Goal: Communication & Community: Answer question/provide support

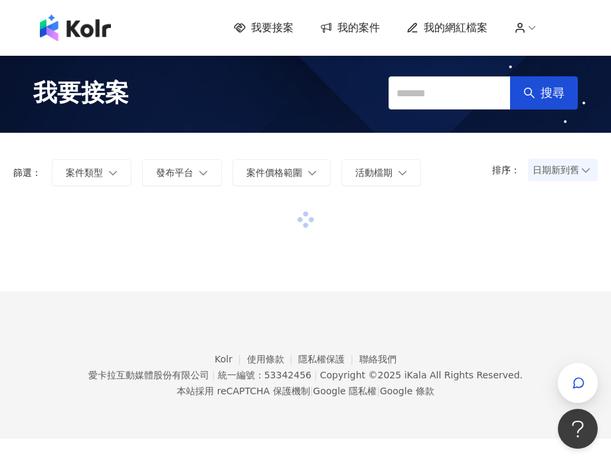
click at [515, 434] on footer "Kolr 使用條款 隱私權保護 聯絡我們 愛卡拉互動媒體股份有限公司 | 統一編號：53342456 | Copyright © 2025 iKala All…" at bounding box center [305, 365] width 611 height 147
click at [577, 176] on span "日期新到舊" at bounding box center [563, 170] width 60 height 20
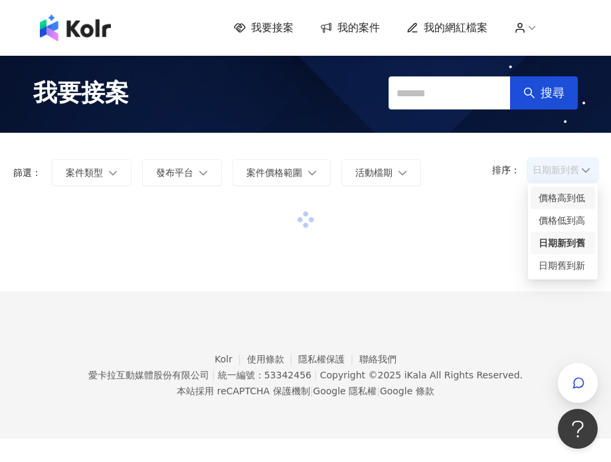
click at [565, 195] on div "價格高到低" at bounding box center [563, 198] width 48 height 15
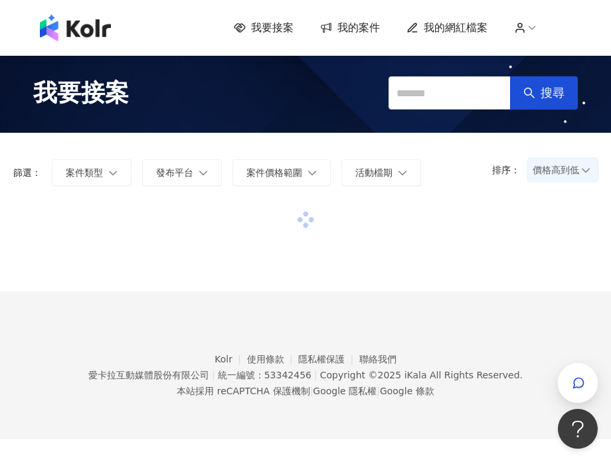
click at [571, 175] on span "價格高到低" at bounding box center [563, 170] width 60 height 20
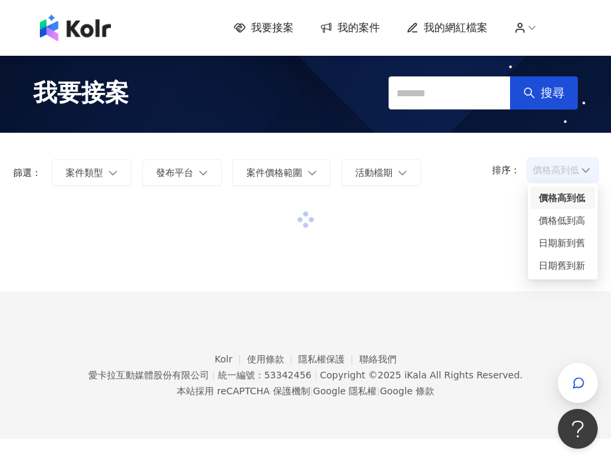
click at [561, 197] on div "價格高到低" at bounding box center [563, 198] width 48 height 15
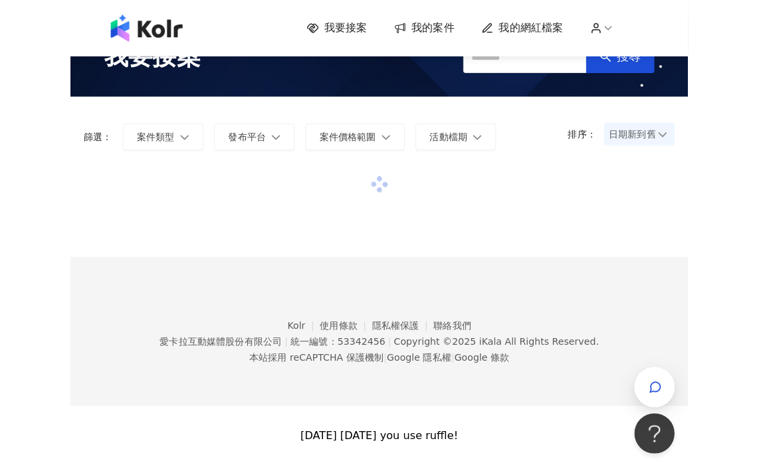
scroll to position [73, 0]
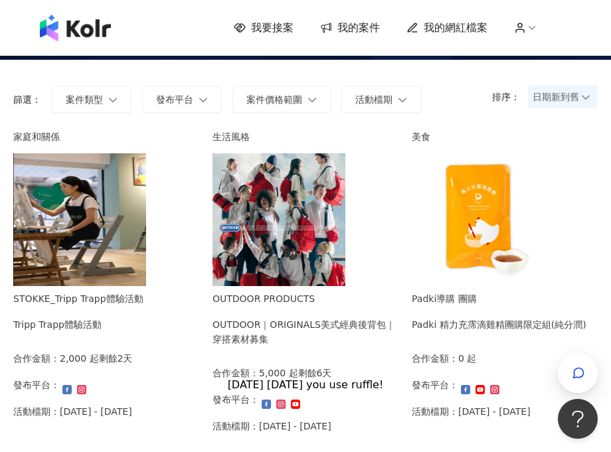
click at [536, 99] on span "日期新到舊" at bounding box center [563, 97] width 60 height 20
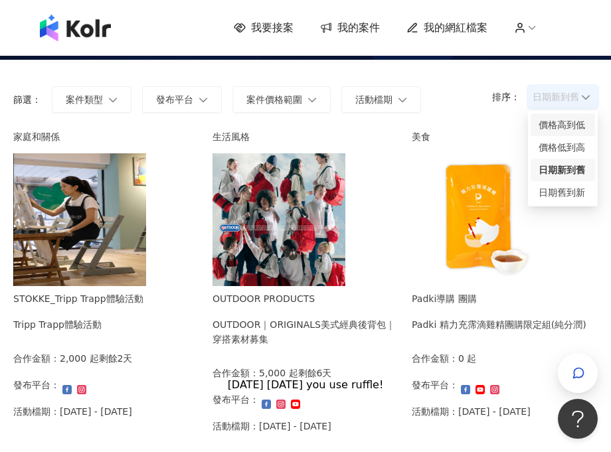
click at [545, 122] on div "價格高到低" at bounding box center [563, 125] width 48 height 15
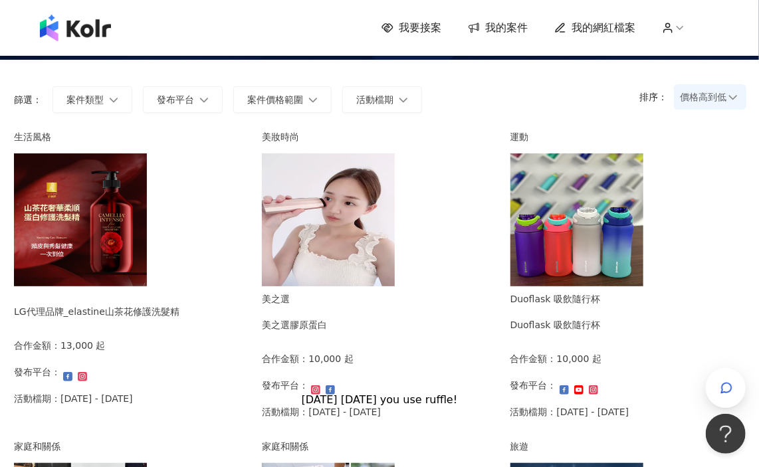
click at [81, 308] on div "生活風格 LG代理品牌_elastine山茶花修護洗髮精 合作金額： 13,000 起 發布平台： 活動檔期：2025/9/14 - 2025/10/31" at bounding box center [96, 273] width 165 height 286
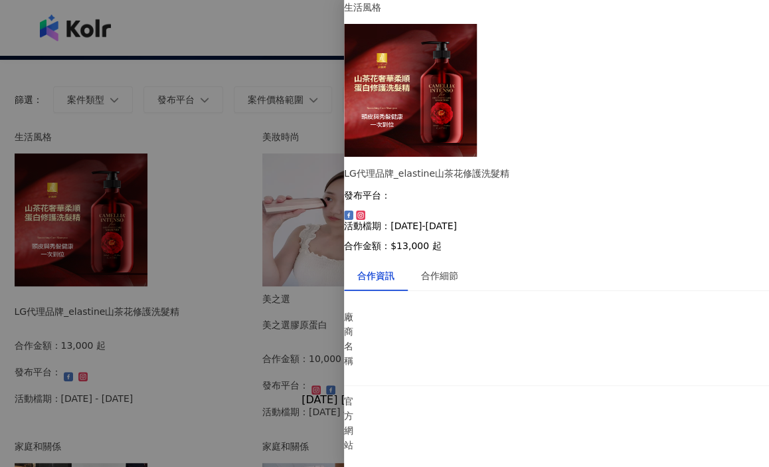
drag, startPoint x: 522, startPoint y: 336, endPoint x: 526, endPoint y: 356, distance: 20.3
click at [440, 268] on div "合作細節" at bounding box center [439, 275] width 37 height 15
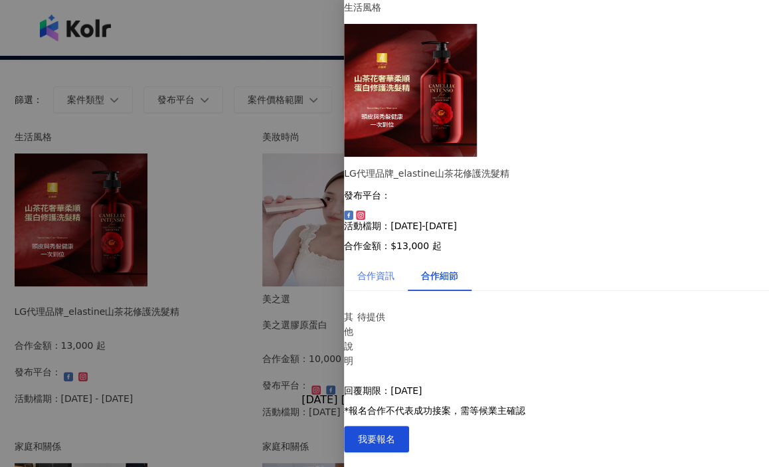
click at [408, 260] on div "合作資訊" at bounding box center [376, 275] width 64 height 31
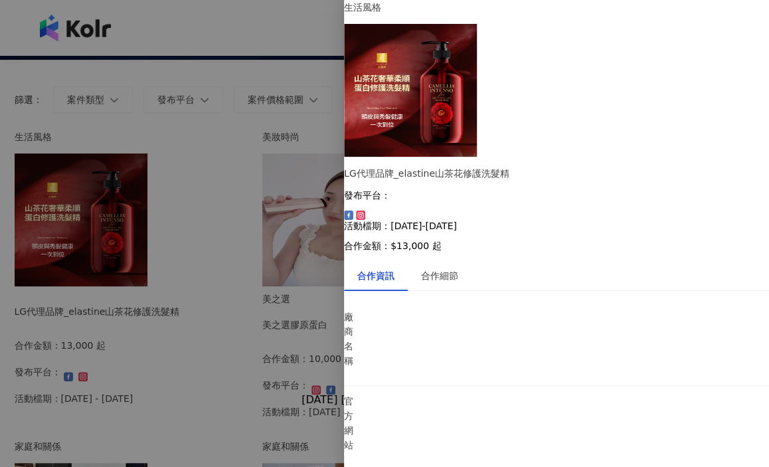
drag, startPoint x: 528, startPoint y: 327, endPoint x: 531, endPoint y: 343, distance: 16.3
drag, startPoint x: 474, startPoint y: 334, endPoint x: 474, endPoint y: 345, distance: 10.6
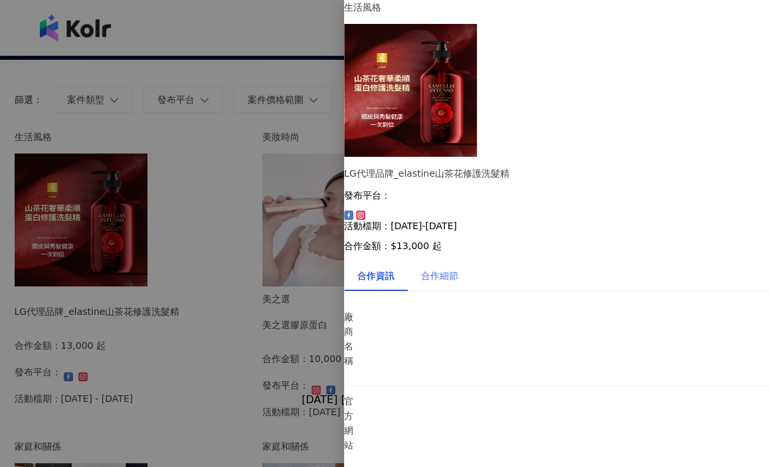
click at [441, 260] on div "合作細節" at bounding box center [440, 275] width 64 height 31
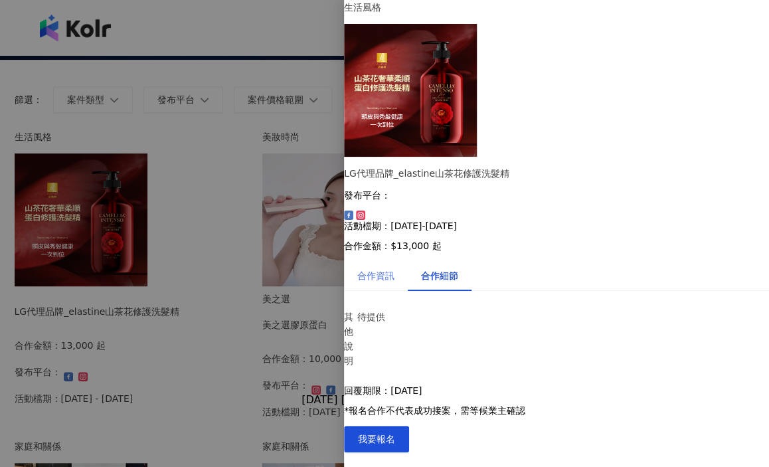
click at [407, 260] on div "合作資訊" at bounding box center [376, 275] width 64 height 31
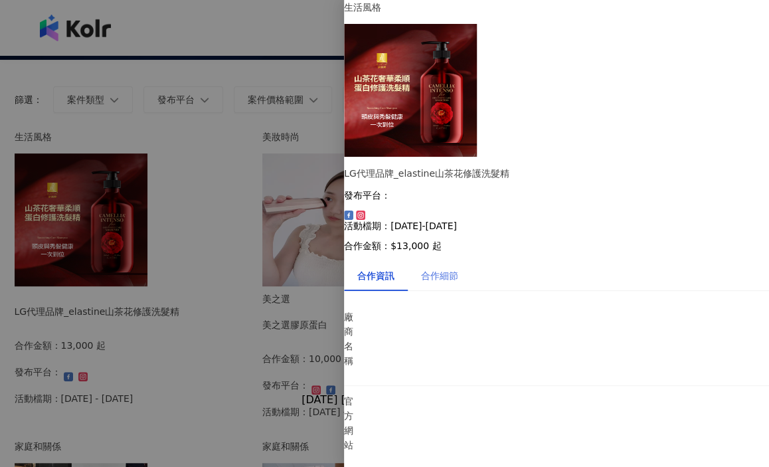
click at [432, 260] on div "合作細節" at bounding box center [440, 275] width 64 height 31
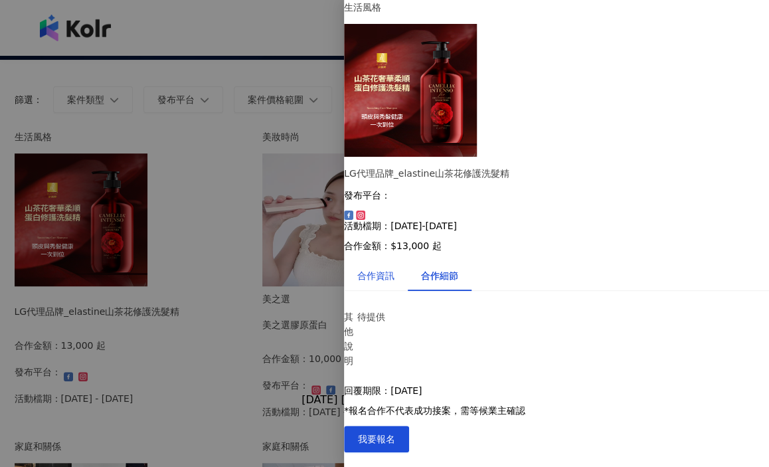
click at [395, 268] on div "合作資訊" at bounding box center [375, 275] width 37 height 15
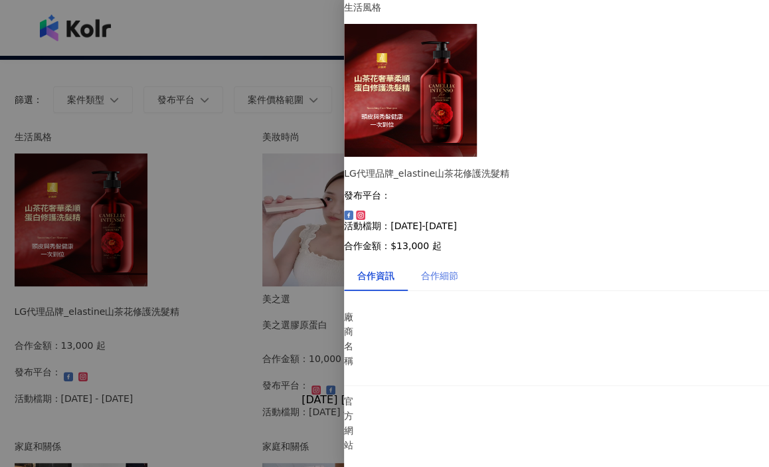
click at [439, 260] on div "合作細節" at bounding box center [440, 275] width 64 height 31
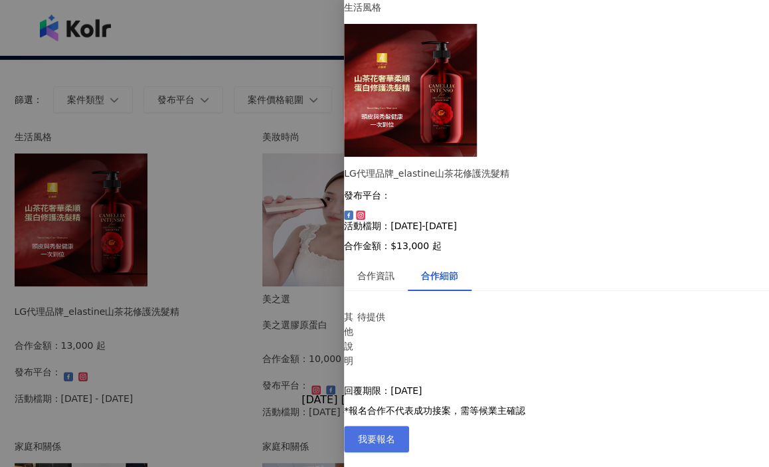
click at [409, 439] on button "我要報名" at bounding box center [376, 439] width 65 height 27
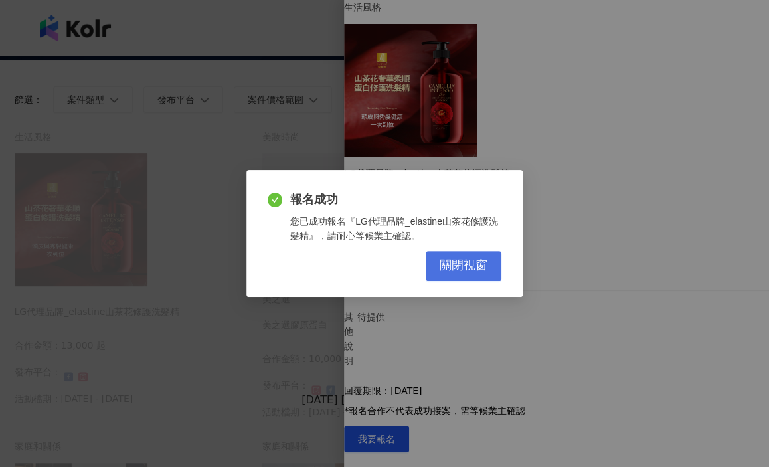
click at [470, 274] on button "關閉視窗" at bounding box center [464, 266] width 76 height 30
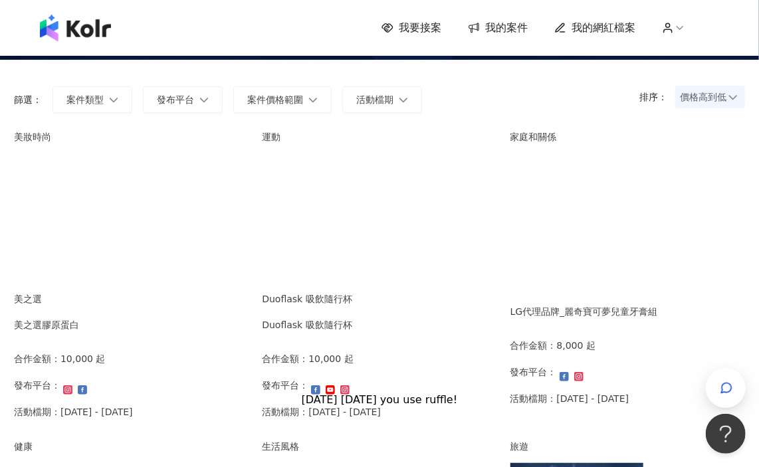
click at [577, 284] on img at bounding box center [576, 219] width 133 height 133
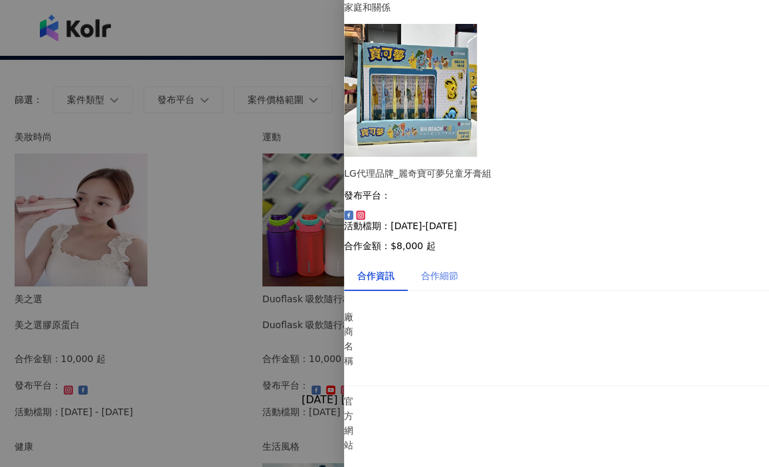
click at [445, 260] on div "合作細節" at bounding box center [440, 275] width 64 height 31
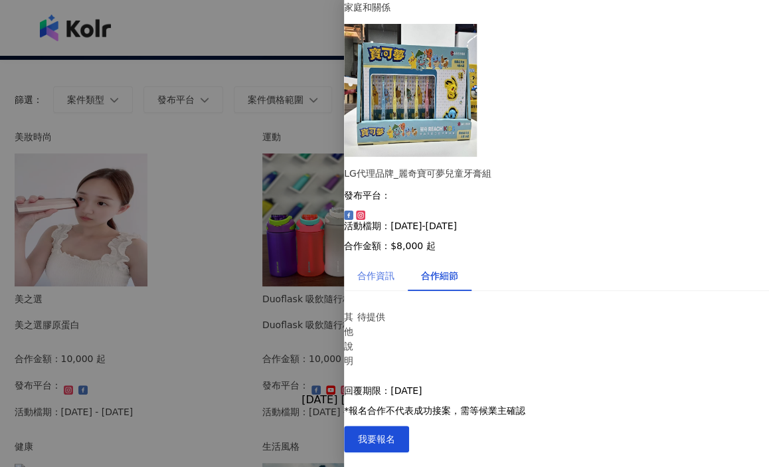
click at [399, 260] on div "合作資訊" at bounding box center [376, 275] width 64 height 31
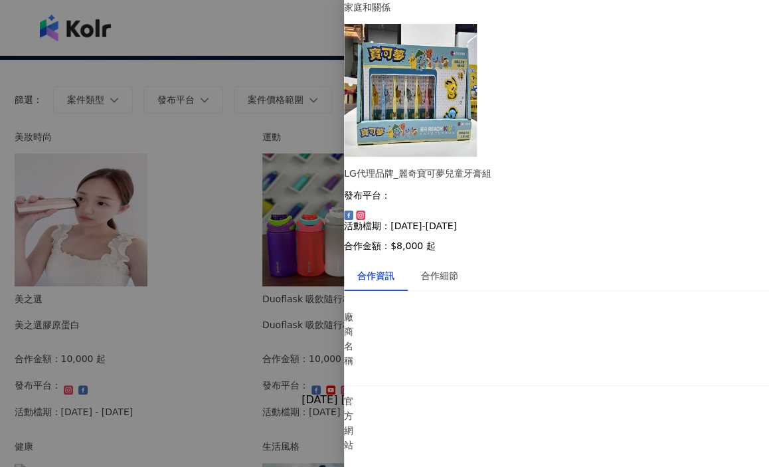
click at [316, 212] on div at bounding box center [384, 233] width 769 height 467
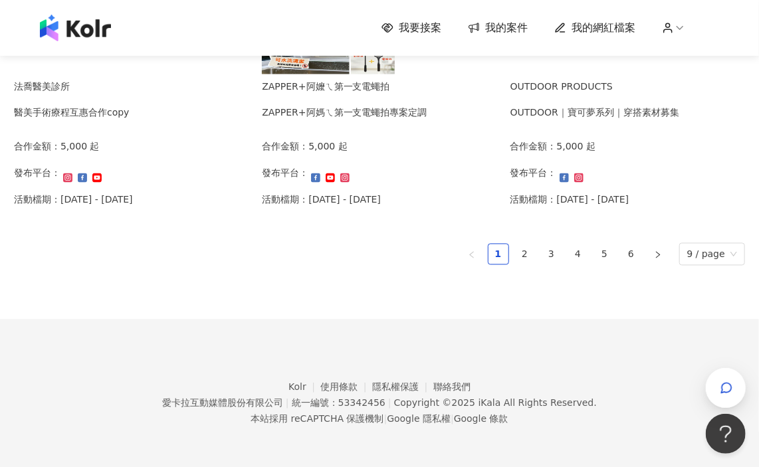
scroll to position [957, 0]
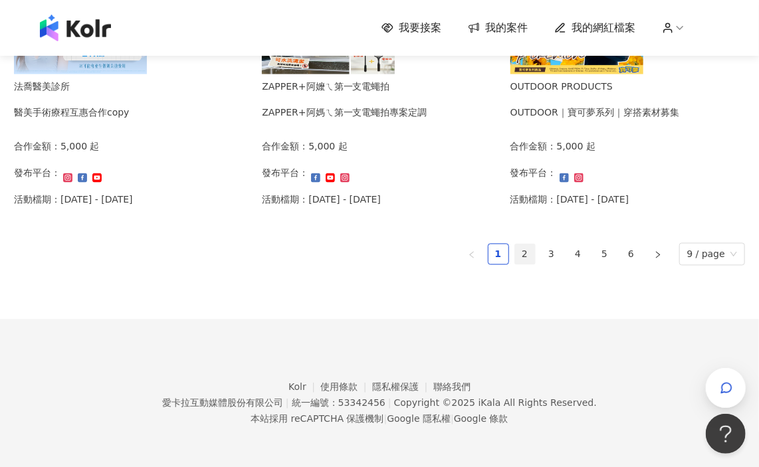
click at [522, 252] on link "2" at bounding box center [525, 254] width 20 height 20
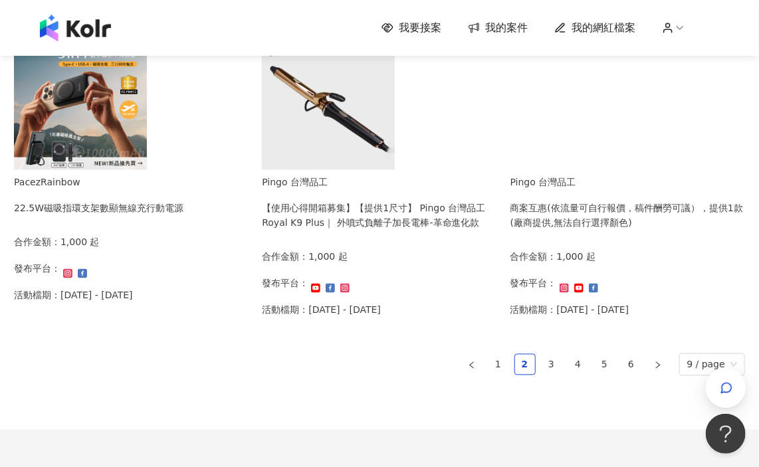
scroll to position [864, 0]
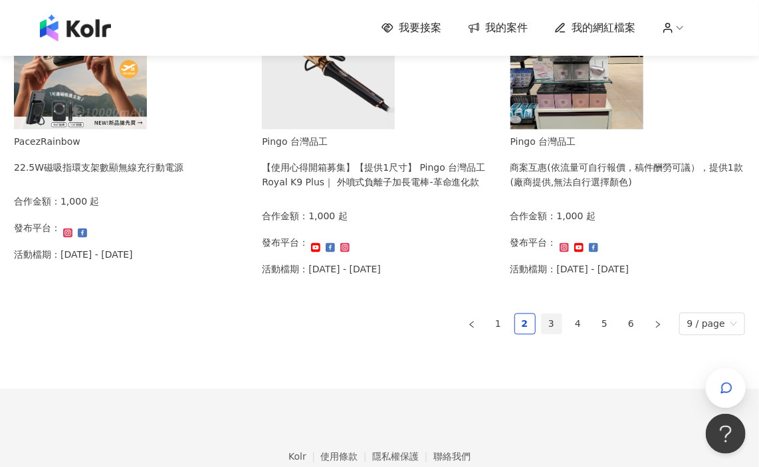
click at [552, 334] on link "3" at bounding box center [551, 324] width 20 height 20
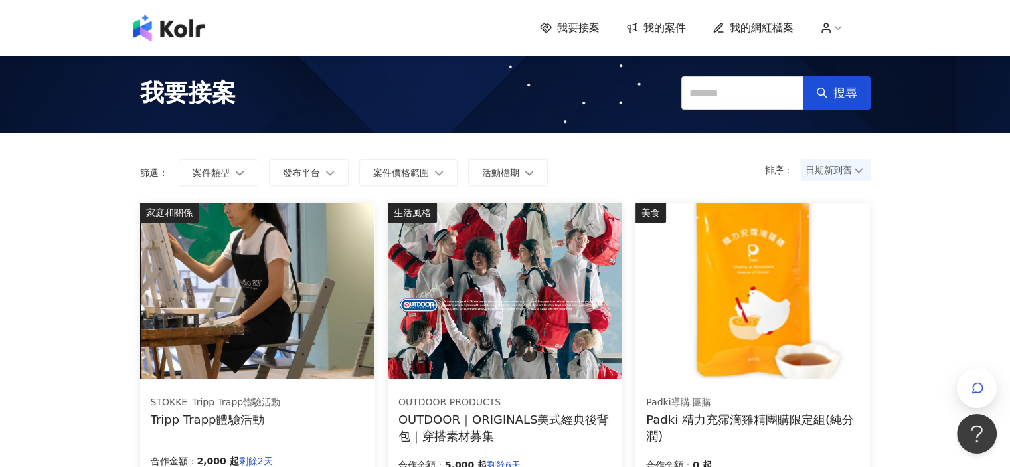
click at [677, 31] on span "我的案件" at bounding box center [665, 28] width 43 height 15
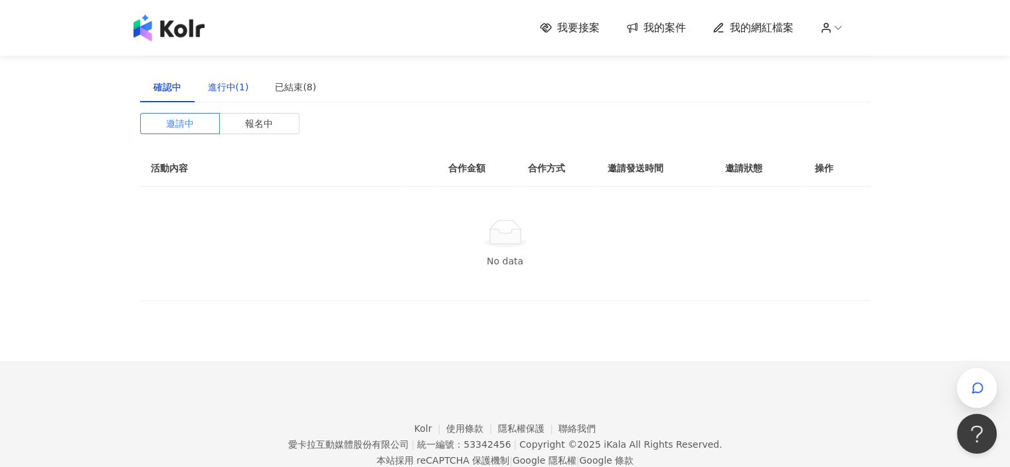
click at [242, 91] on div "進行中(1)" at bounding box center [228, 87] width 41 height 15
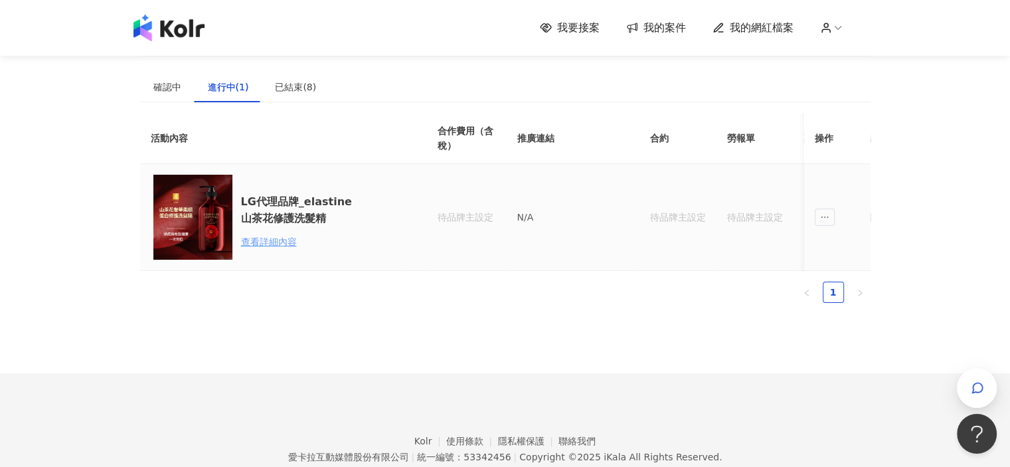
click at [255, 242] on div "查看詳細內容" at bounding box center [299, 241] width 116 height 15
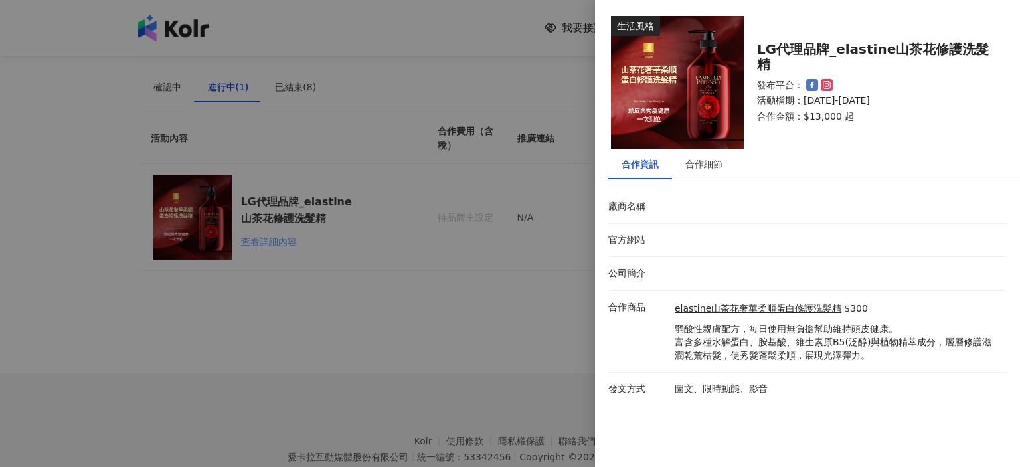
click at [255, 242] on div at bounding box center [510, 233] width 1020 height 467
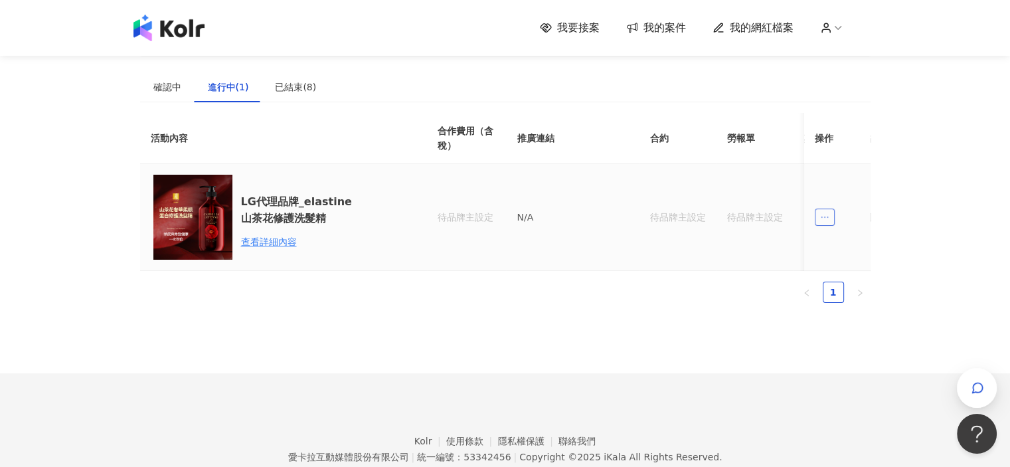
click at [758, 213] on icon "ellipsis" at bounding box center [824, 217] width 9 height 9
click at [758, 274] on div "傳訊" at bounding box center [848, 277] width 46 height 15
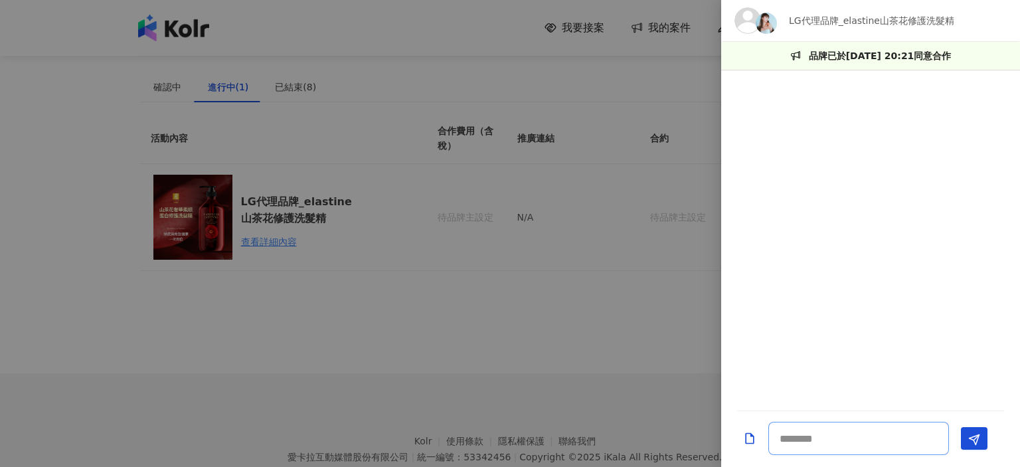
click at [758, 439] on textarea at bounding box center [859, 438] width 181 height 33
type textarea "*"
type textarea "**********"
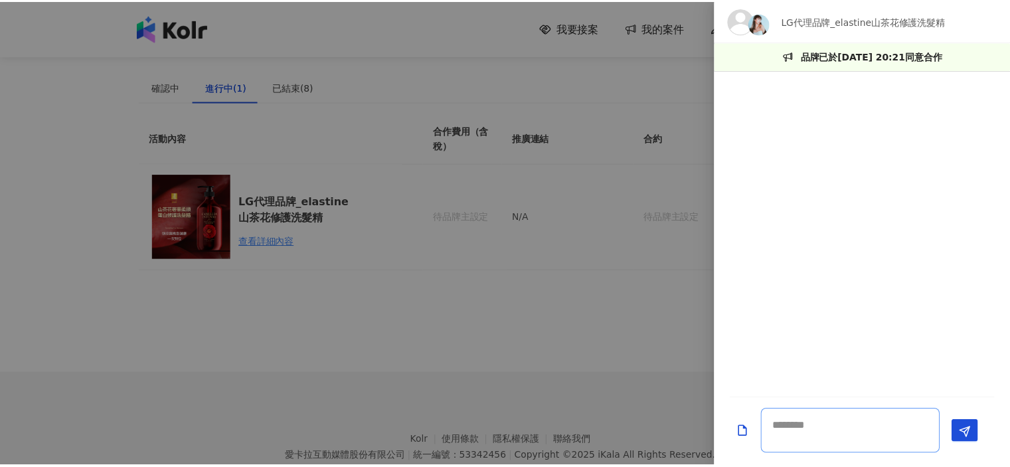
scroll to position [0, 0]
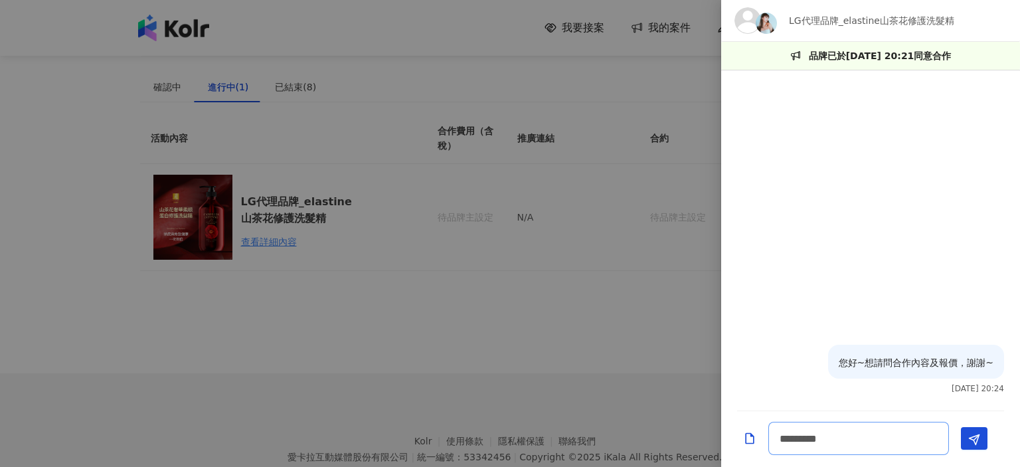
type textarea "********"
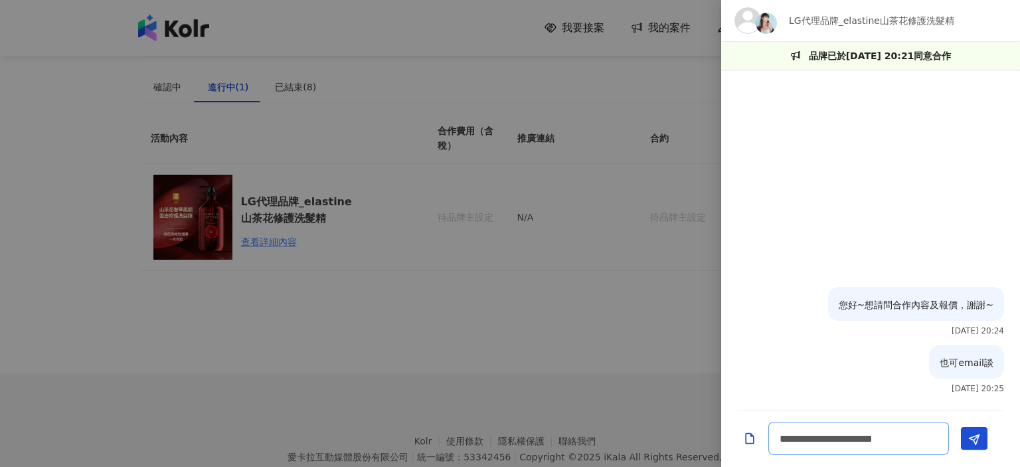
type textarea "**********"
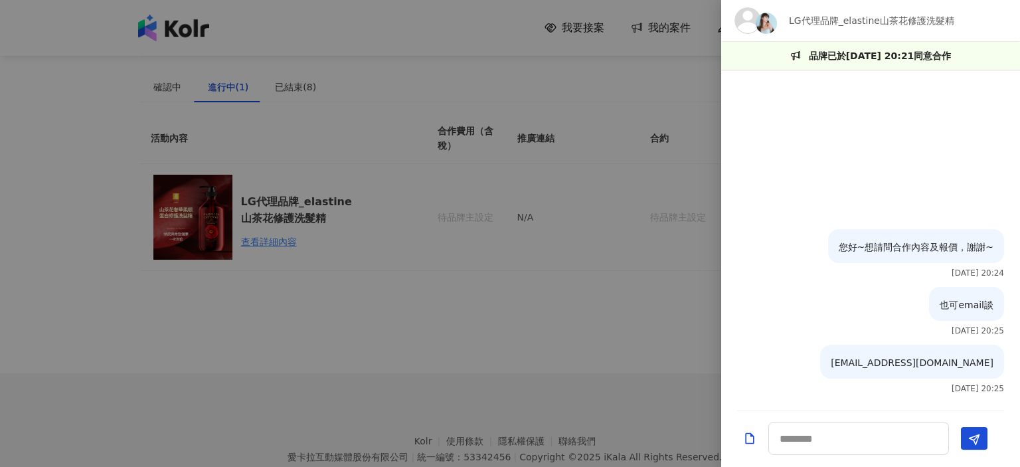
click at [665, 281] on div at bounding box center [510, 233] width 1020 height 467
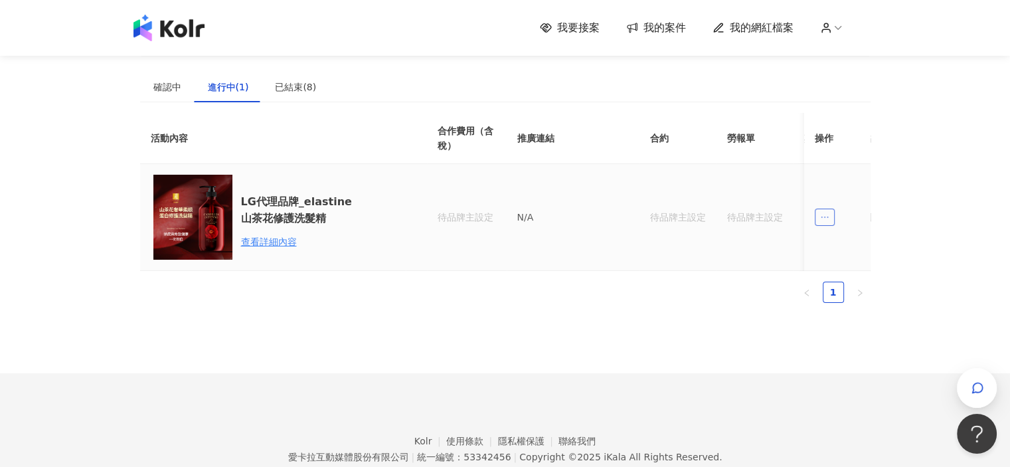
click at [758, 217] on span "ellipsis" at bounding box center [825, 217] width 20 height 17
click at [303, 246] on div "查看詳細內容" at bounding box center [299, 241] width 116 height 15
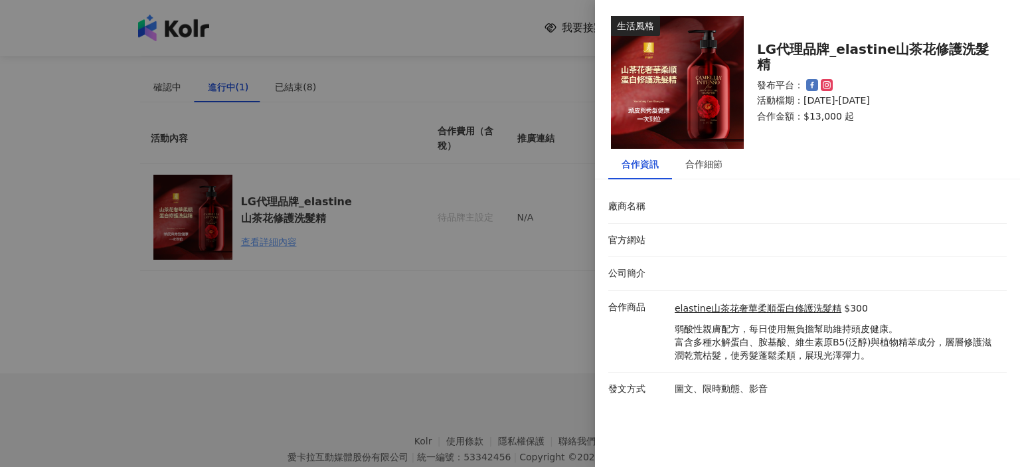
click at [303, 246] on div at bounding box center [510, 233] width 1020 height 467
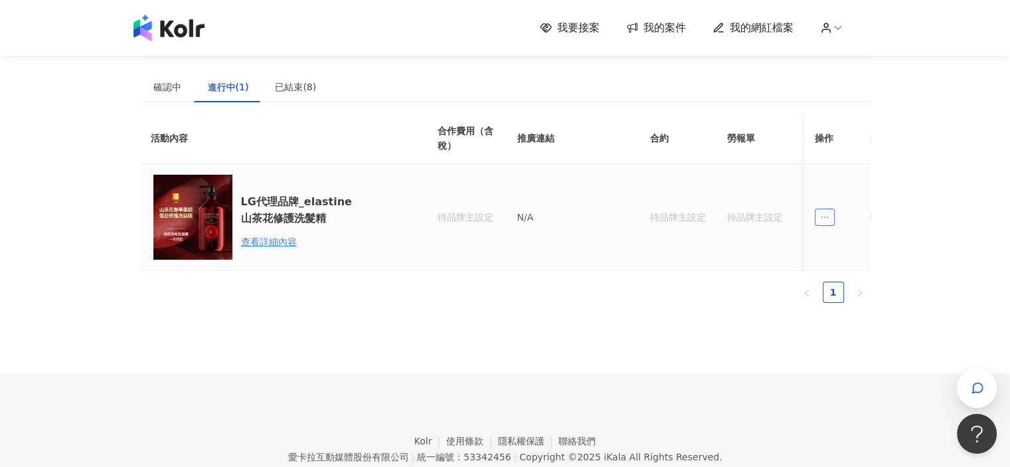
click at [758, 215] on span "ellipsis" at bounding box center [825, 217] width 20 height 17
click at [713, 303] on ul "1" at bounding box center [505, 292] width 731 height 21
click at [758, 391] on icon "button" at bounding box center [977, 387] width 13 height 13
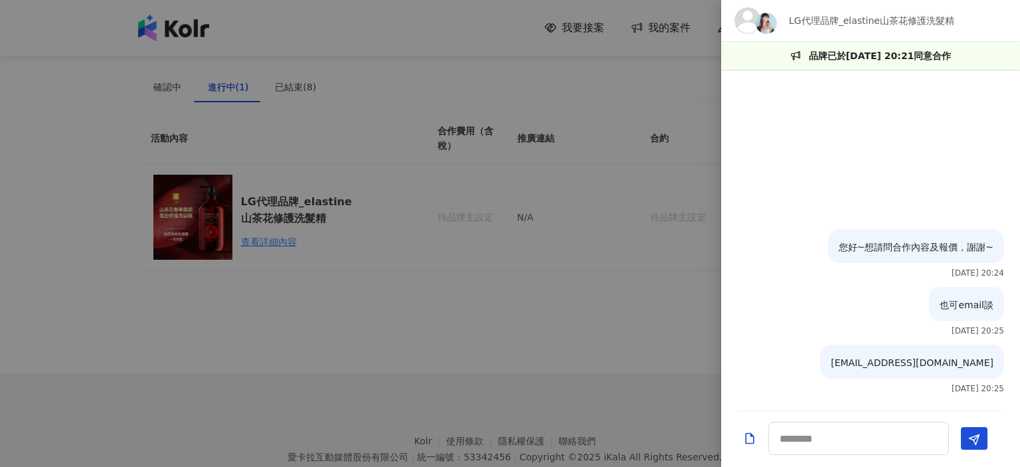
click at [621, 310] on div at bounding box center [510, 233] width 1020 height 467
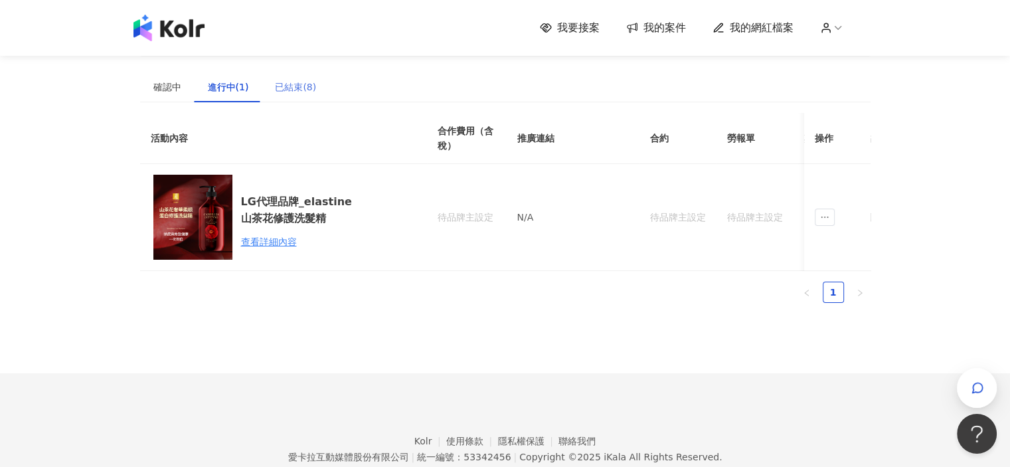
click at [262, 88] on div "已結束(8)" at bounding box center [296, 87] width 68 height 31
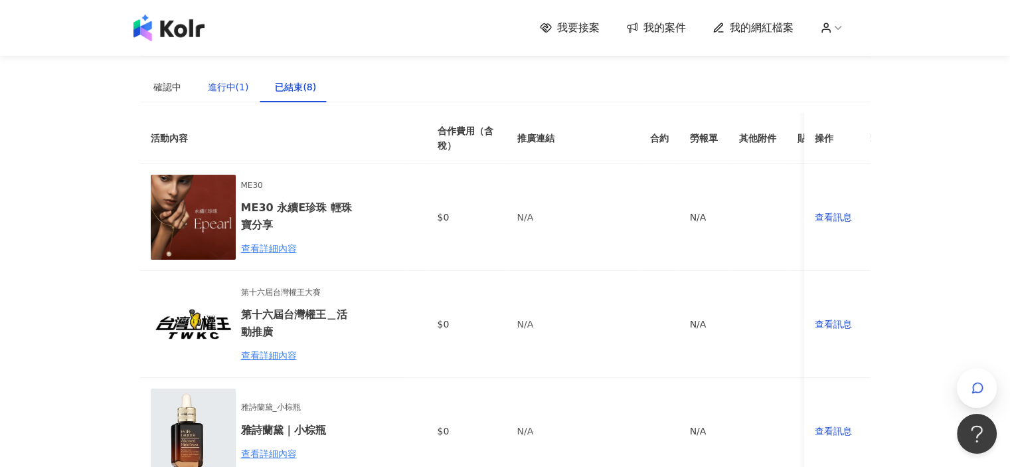
click at [229, 82] on div "進行中(1)" at bounding box center [228, 87] width 41 height 15
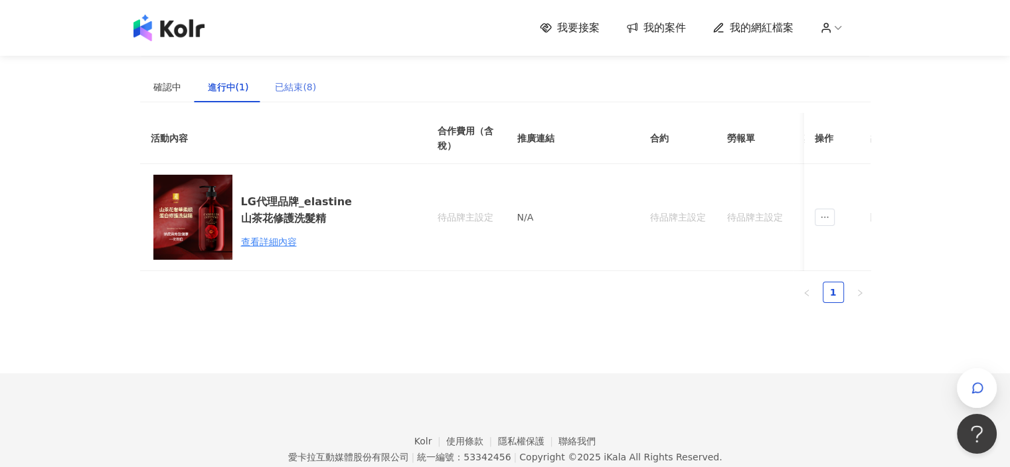
click at [265, 83] on div "已結束(8)" at bounding box center [296, 87] width 68 height 31
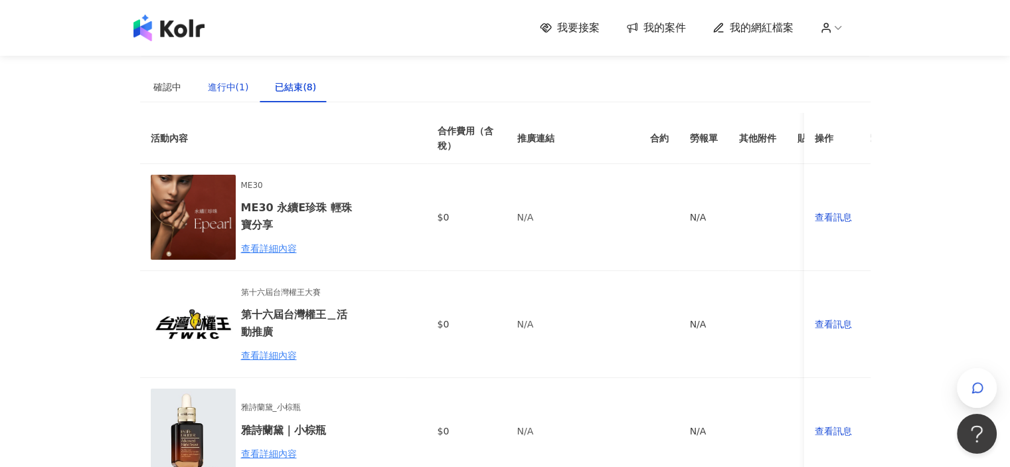
click at [236, 87] on div "進行中(1)" at bounding box center [228, 87] width 41 height 15
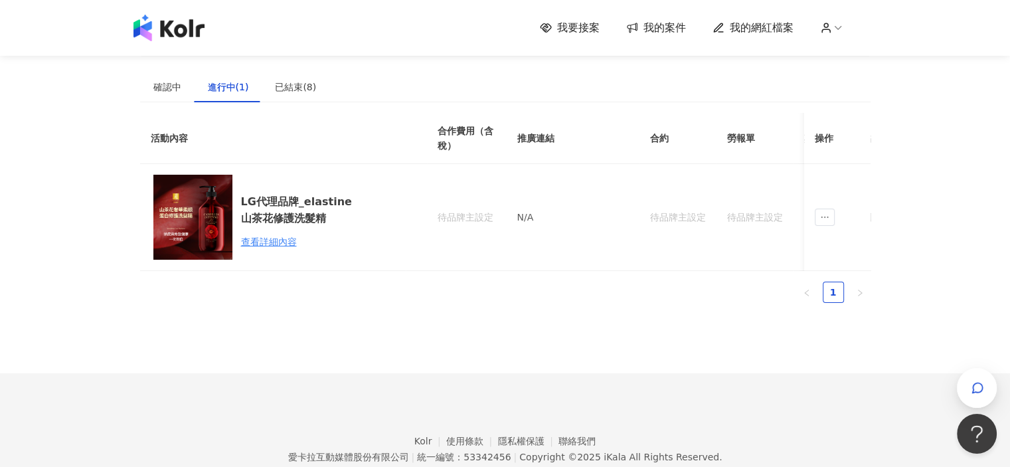
click at [758, 271] on div "我要接案 我的案件 我的網紅檔案 建議執行流程 確認中 進行中(1) 已結束(8) 邀請中 報名中 活動內容 合作金額 合作方式 邀請發送時間 邀請狀態 操作…" at bounding box center [505, 260] width 1010 height 521
click at [758, 395] on span "button" at bounding box center [977, 388] width 13 height 16
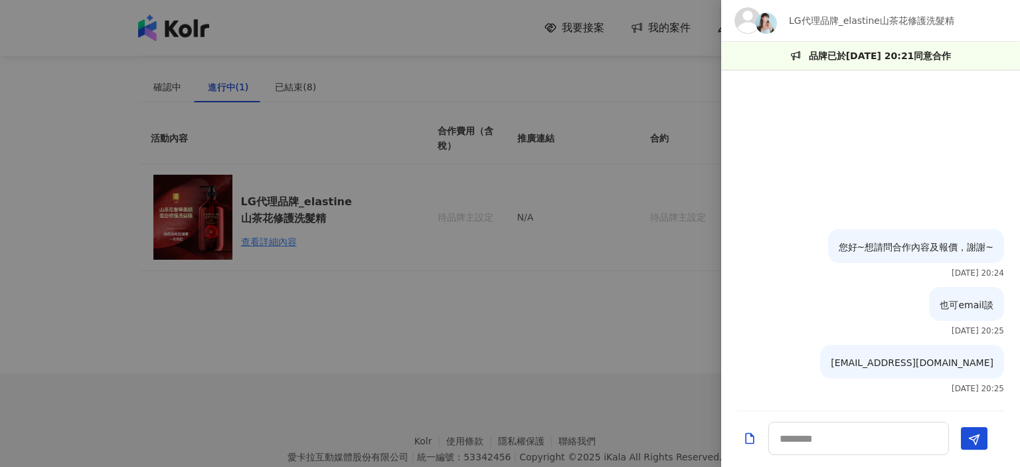
click at [609, 361] on div at bounding box center [510, 233] width 1020 height 467
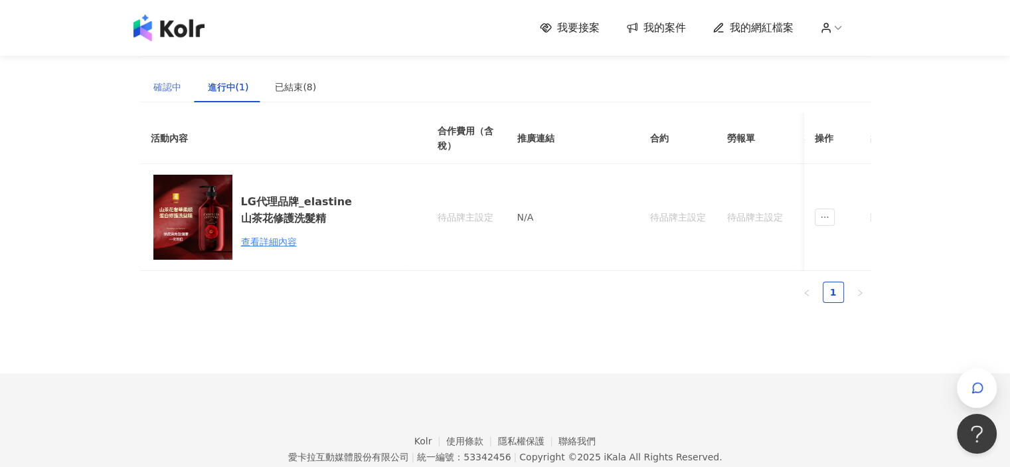
click at [191, 84] on div "確認中" at bounding box center [167, 87] width 54 height 31
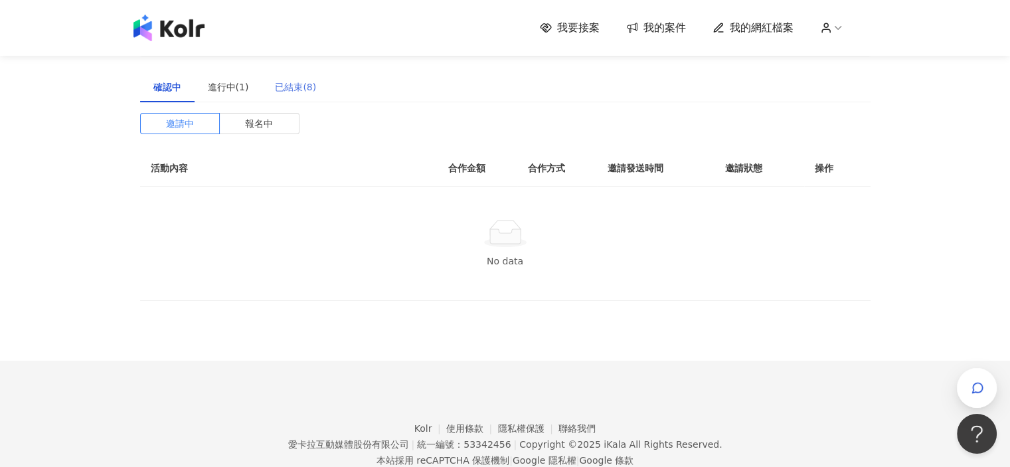
click at [274, 95] on div "已結束(8)" at bounding box center [296, 87] width 68 height 31
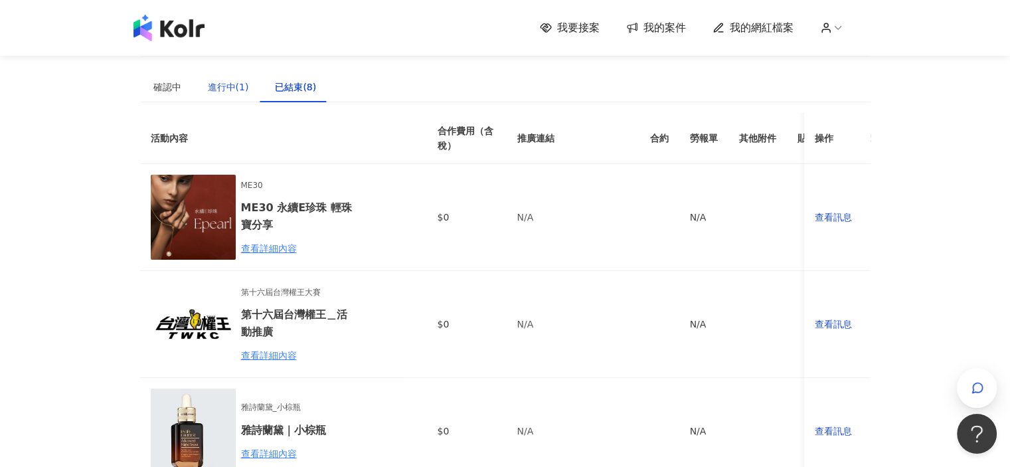
click at [240, 89] on div "進行中(1)" at bounding box center [228, 87] width 41 height 15
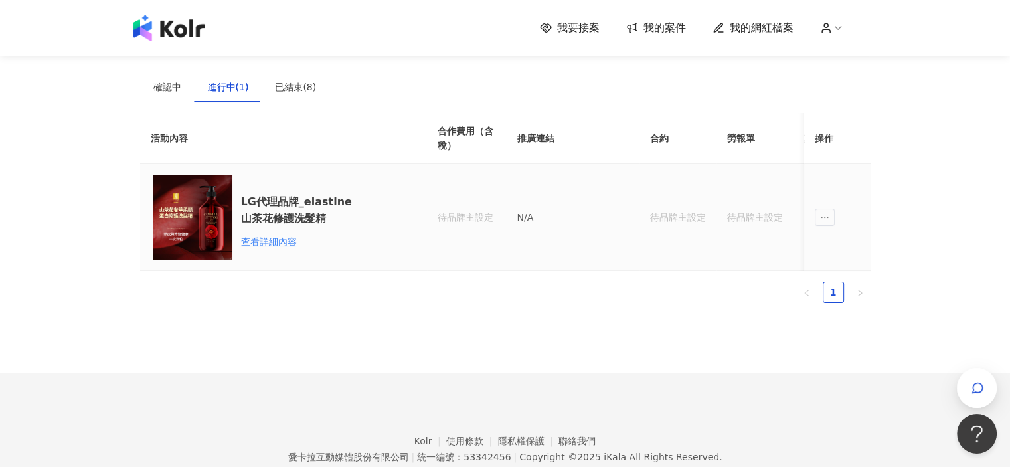
click at [255, 225] on h6 "LG代理品牌_elastine山茶花修護洗髮精" at bounding box center [299, 209] width 116 height 33
click at [254, 238] on div "查看詳細內容" at bounding box center [299, 241] width 116 height 15
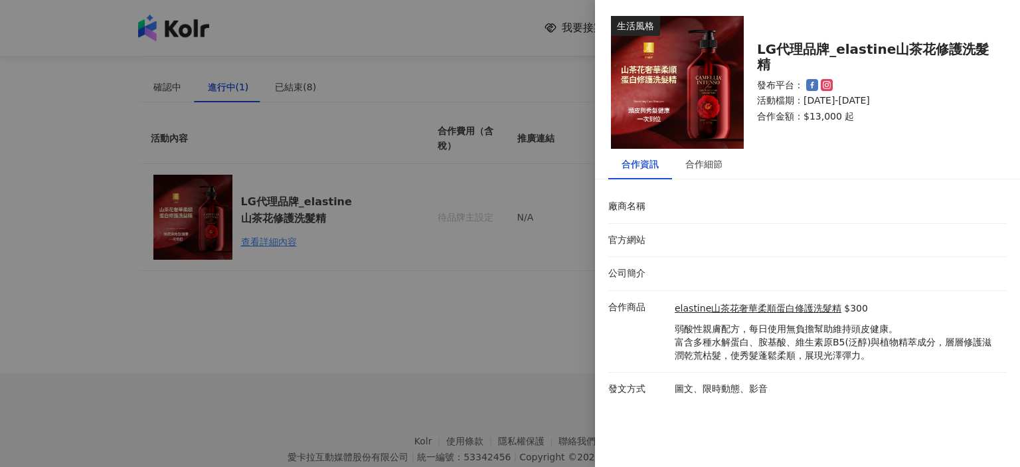
click at [253, 240] on div at bounding box center [510, 233] width 1020 height 467
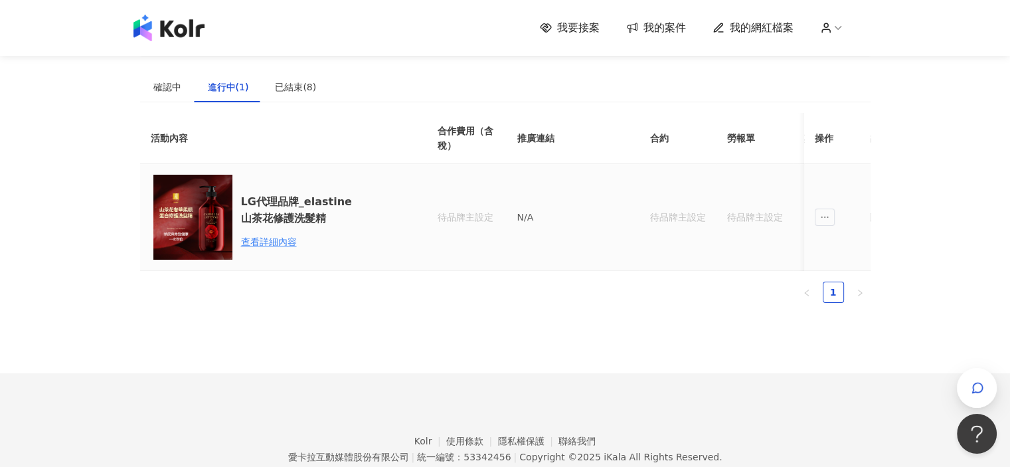
click at [253, 240] on div "查看詳細內容" at bounding box center [299, 241] width 116 height 15
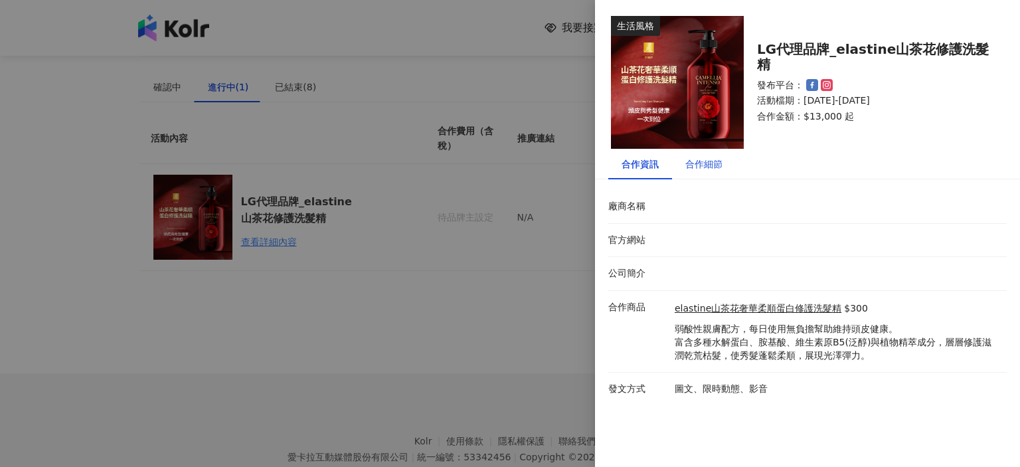
click at [703, 170] on div "合作細節" at bounding box center [704, 164] width 37 height 15
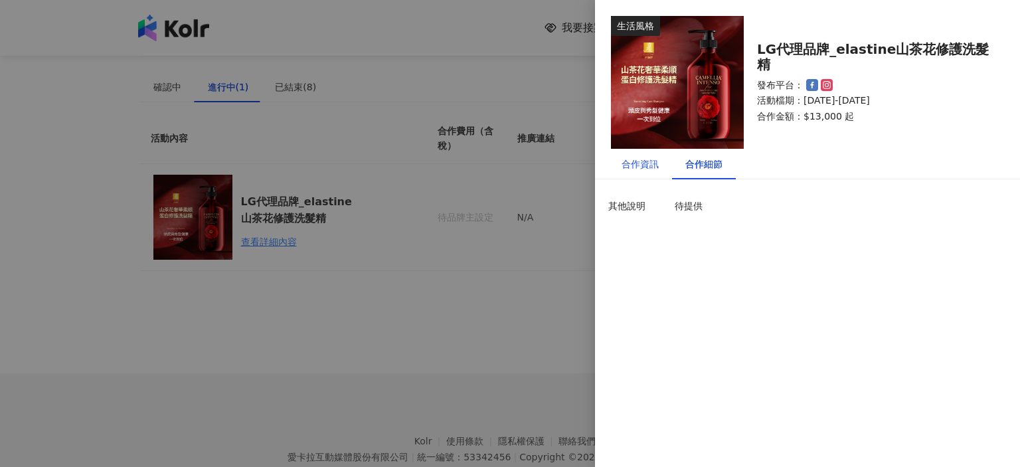
click at [656, 169] on div "合作資訊" at bounding box center [640, 164] width 37 height 15
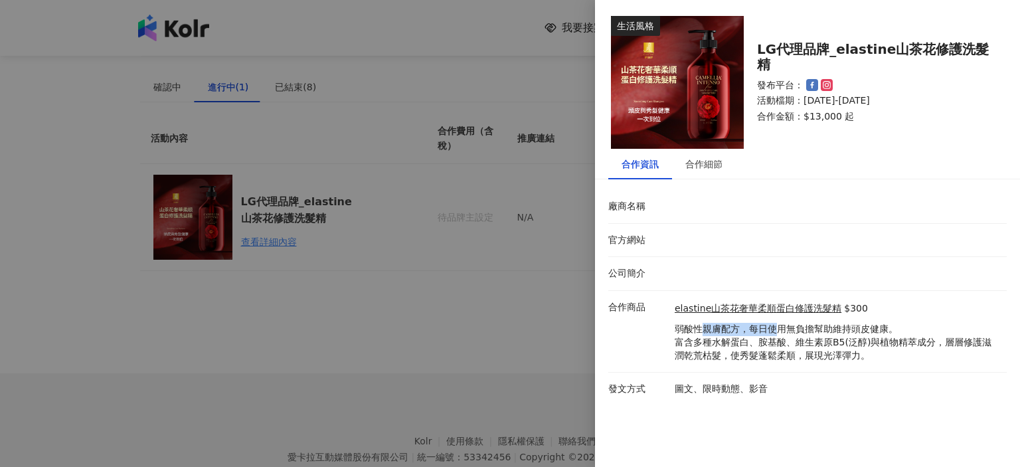
drag, startPoint x: 706, startPoint y: 329, endPoint x: 779, endPoint y: 329, distance: 72.4
click at [758, 329] on p "弱酸性親膚配方，每日使用無負擔幫助維持頭皮健康。 富含多種水解蛋白、胺基酸、維生素原B5(泛醇)與植物精萃成分，層層修護滋潤乾荒枯髮，使秀髮蓬鬆柔順，展現光澤…" at bounding box center [837, 342] width 325 height 39
click at [758, 339] on p "弱酸性親膚配方，每日使用無負擔幫助維持頭皮健康。 富含多種水解蛋白、胺基酸、維生素原B5(泛醇)與植物精萃成分，層層修護滋潤乾荒枯髮，使秀髮蓬鬆柔順，展現光澤…" at bounding box center [837, 342] width 325 height 39
click at [524, 268] on div at bounding box center [510, 233] width 1020 height 467
